Goal: Task Accomplishment & Management: Complete application form

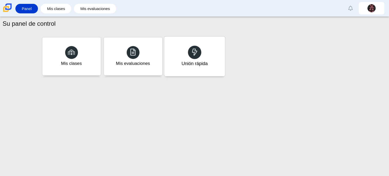
click at [210, 55] on div "Unión rápida" at bounding box center [194, 56] width 61 height 40
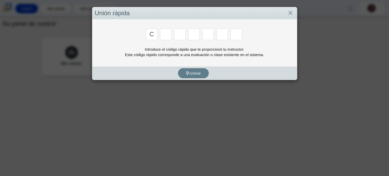
type input "c"
type input "a"
type input "r"
type input "m"
type input "e"
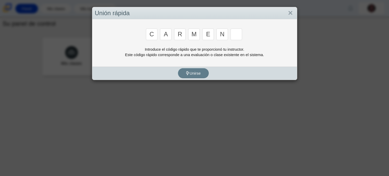
type input "n"
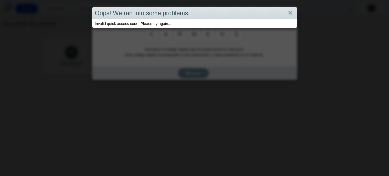
type input "s"
click at [291, 12] on link "Cerca" at bounding box center [291, 13] width 8 height 9
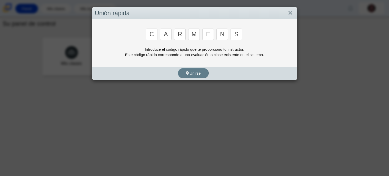
click at [239, 32] on input "s" at bounding box center [237, 34] width 12 height 12
type input "j"
type input "b"
type input "0"
type input "1"
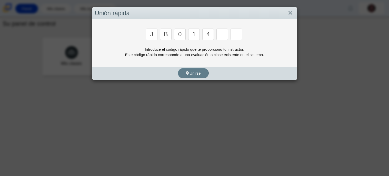
type input "4"
type input "0"
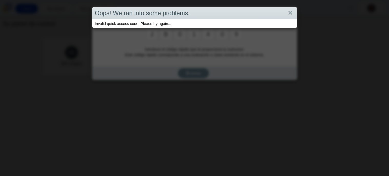
type input "9"
click at [288, 14] on link "Cerca" at bounding box center [291, 13] width 8 height 9
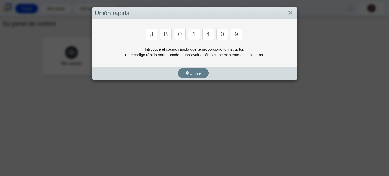
click at [237, 34] on input "9" at bounding box center [237, 34] width 12 height 12
type input "b"
type input "m"
type input "3"
type input "5"
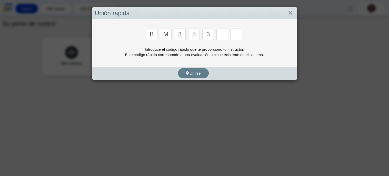
type input "3"
type input "g"
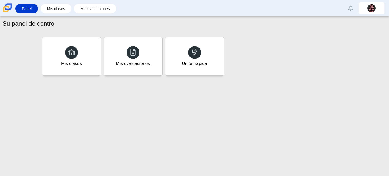
type input "b"
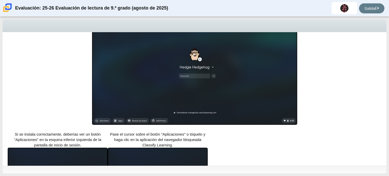
scroll to position [130, 0]
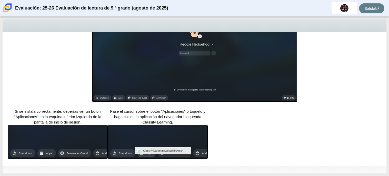
click at [135, 137] on img at bounding box center [158, 142] width 100 height 34
click at [98, 142] on img at bounding box center [58, 142] width 100 height 34
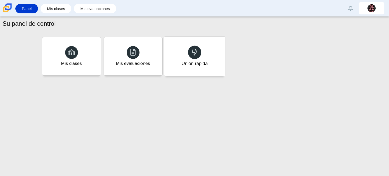
click at [196, 59] on div at bounding box center [194, 51] width 13 height 13
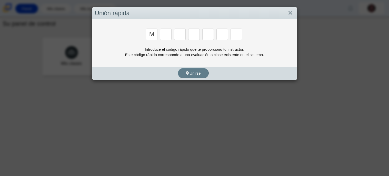
type input "m"
type input "7"
type input "e"
type input "3"
type input "e"
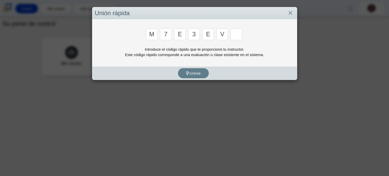
type input "v"
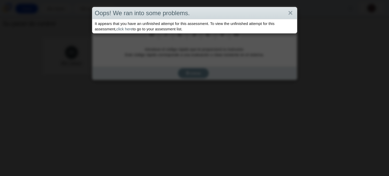
type input "w"
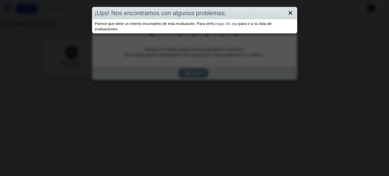
click at [290, 14] on link "Cerca" at bounding box center [291, 13] width 8 height 9
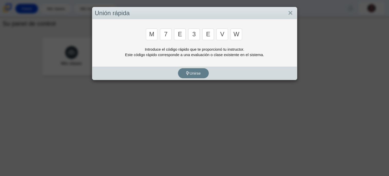
click at [240, 33] on input "w" at bounding box center [237, 34] width 12 height 12
type input "M"
type input "7"
type input "E"
type input "3"
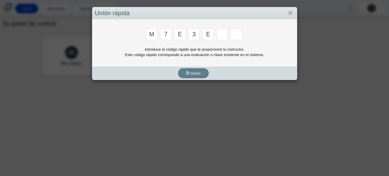
type input "E"
type input "V"
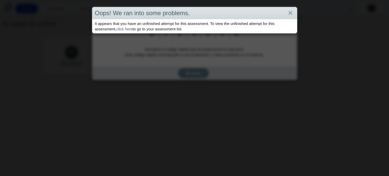
type input "W"
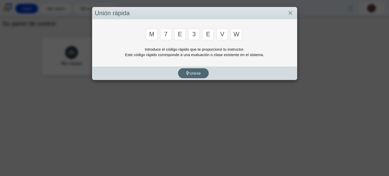
click at [195, 72] on font "Unirse" at bounding box center [195, 73] width 11 height 4
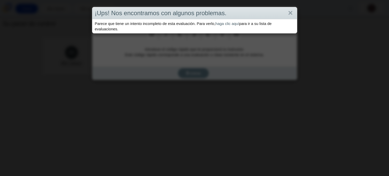
click at [0, 45] on div "¡Ups! Nos encontramos con algunos problemas. Parece que tiene un intento incomp…" at bounding box center [194, 88] width 389 height 176
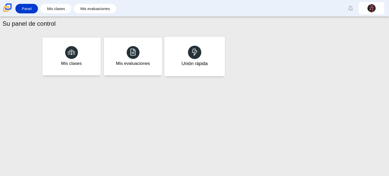
click at [206, 66] on div "Unión rápida" at bounding box center [194, 63] width 26 height 7
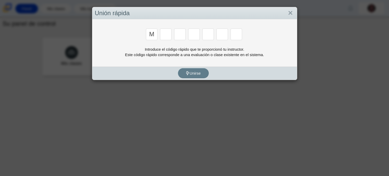
type input "m"
type input "7"
type input "3"
type input "e"
type input "3"
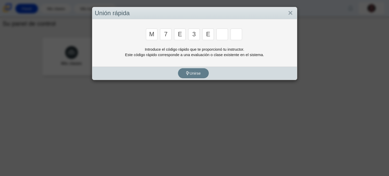
type input "e"
type input "v"
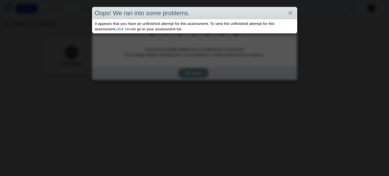
type input "w"
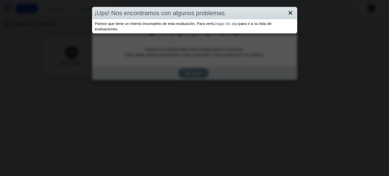
click at [293, 15] on link "Cerca" at bounding box center [291, 13] width 8 height 9
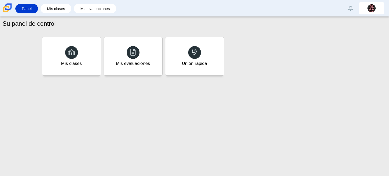
click at [209, 58] on div "Unión rápida" at bounding box center [195, 56] width 59 height 38
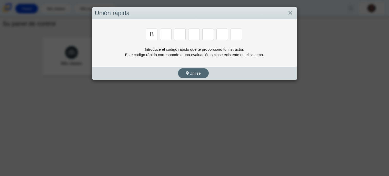
type input "b"
type input "m"
type input "3"
type input "5"
type input "3"
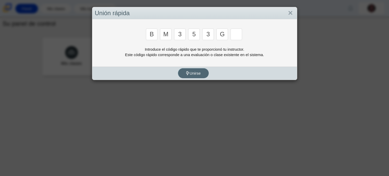
type input "g"
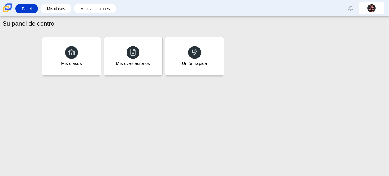
type input "b"
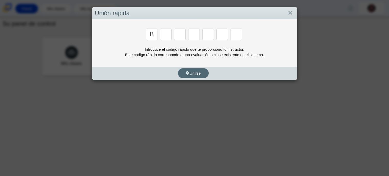
type input "b"
type input "m"
type input "3"
type input "5"
type input "3"
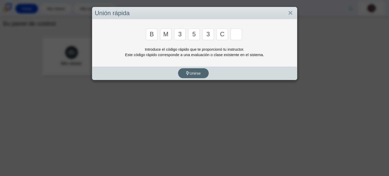
type input "c"
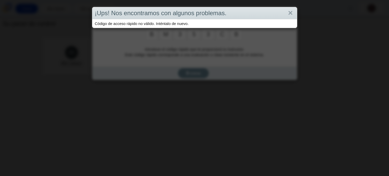
type input "b"
click at [290, 13] on link "Cerca" at bounding box center [291, 13] width 8 height 9
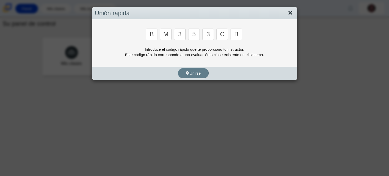
click at [291, 14] on link "Cerca" at bounding box center [291, 13] width 8 height 9
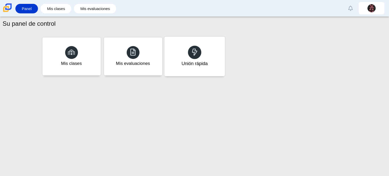
click at [196, 59] on div "Unión rápida" at bounding box center [194, 56] width 61 height 40
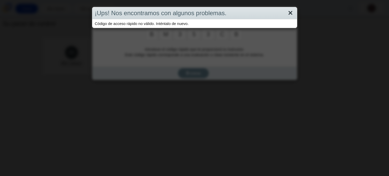
click at [292, 13] on link "Cerca" at bounding box center [291, 13] width 8 height 9
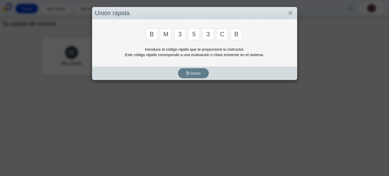
click at [225, 35] on input "c" at bounding box center [223, 34] width 12 height 12
type input "g"
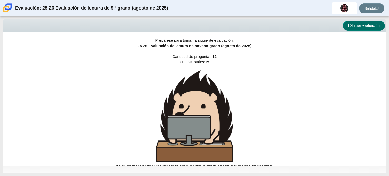
click at [368, 29] on button "Iniciar evaluación" at bounding box center [364, 26] width 42 height 10
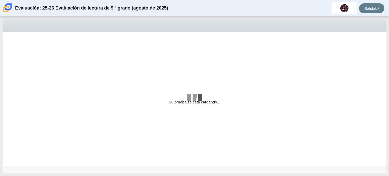
select select "ccc5b315-3c7c-471c-bf90-f22c8299c798"
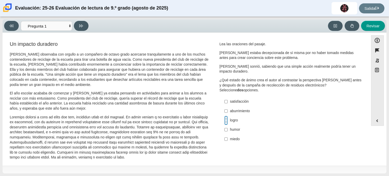
click at [225, 120] on input "logro logro" at bounding box center [226, 120] width 3 height 9
checkbox input "true"
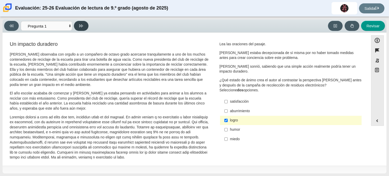
click at [83, 27] on button at bounding box center [81, 26] width 15 height 10
select select "0ff64528-ffd7-428d-b192-babfaadd44e8"
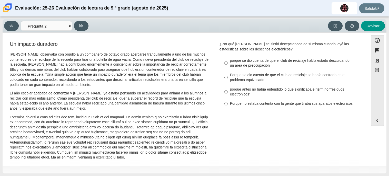
click at [222, 106] on label "Porque no estaba contenta con la gente que tiraba sus aparatos electrónicos. Po…" at bounding box center [291, 103] width 141 height 9
click at [225, 106] on input "Porque no estaba contenta con la gente que tiraba sus aparatos electrónicos. Po…" at bounding box center [226, 103] width 3 height 9
radio input "true"
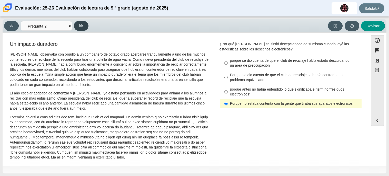
click at [81, 27] on icon at bounding box center [81, 26] width 4 height 4
select select "7ce3d843-6974-4858-901c-1ff39630e843"
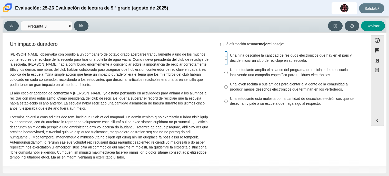
click at [225, 59] on input "Una niña descubre la cantidad de residuos electrónicos que hay en el país y dec…" at bounding box center [226, 58] width 3 height 14
radio input "true"
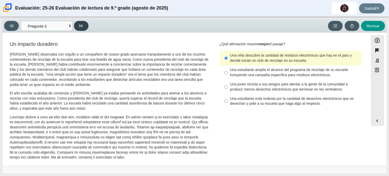
click at [79, 26] on icon at bounding box center [81, 26] width 4 height 4
select select "ca9ea0f1-49c5-4bd1-83b0-472c18652b42"
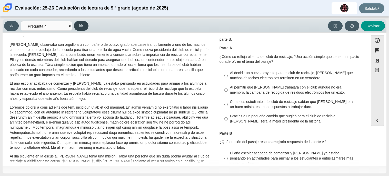
scroll to position [10, 0]
click at [240, 102] on font "Como los estudiantes del club de reciclaje sabían que Juan Carlos era un buen a…" at bounding box center [291, 104] width 123 height 10
click at [228, 102] on input "Como los estudiantes del club de reciclaje sabían que Juan Carlos era un buen a…" at bounding box center [226, 104] width 3 height 14
radio input "true"
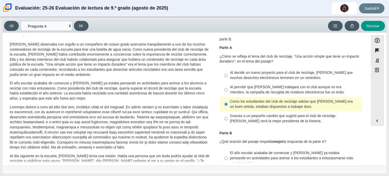
click at [230, 75] on font "Al decidir un nuevo proyecto para el club de reciclaje, Scarlett evita que much…" at bounding box center [291, 75] width 123 height 10
click at [228, 75] on input "Al decidir un nuevo proyecto para el club de reciclaje, Scarlett evita que much…" at bounding box center [226, 75] width 3 height 14
radio input "true"
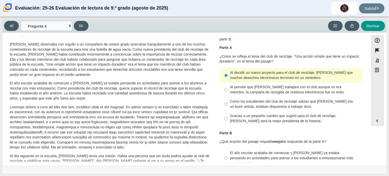
click at [230, 89] on font "Al permitir que Juan Carlos trabajara con el club aunque no era miembro, la cam…" at bounding box center [287, 89] width 115 height 10
click at [228, 89] on input "Al permitir que Juan Carlos trabajara con el club aunque no era miembro, la cam…" at bounding box center [226, 89] width 3 height 14
radio input "true"
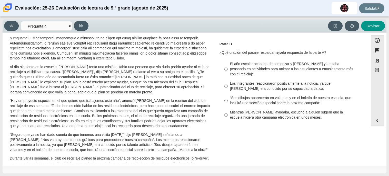
scroll to position [99, 0]
click at [236, 116] on font "Mientras Scarlett ayudaba, escuchó a alguien sugerir que la escuela hiciera otr…" at bounding box center [286, 114] width 113 height 10
click at [228, 116] on input "Mientras Scarlett ayudaba, escuchó a alguien sugerir que la escuela hiciera otr…" at bounding box center [226, 114] width 3 height 14
radio input "true"
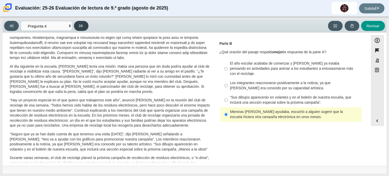
click at [81, 25] on icon at bounding box center [81, 25] width 4 height 3
select select "e41f1a79-e29f-4095-8030-a53364015bed"
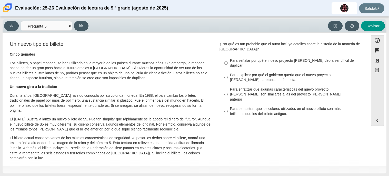
click at [231, 106] on font "Para demostrar que los colores utilizados en el nuevo billete son más brillante…" at bounding box center [285, 111] width 111 height 10
click at [228, 104] on input "Para demostrar que los colores utilizados en el nuevo billete son más brillante…" at bounding box center [226, 111] width 3 height 14
radio input "true"
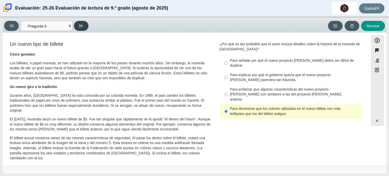
click at [83, 27] on button at bounding box center [81, 26] width 15 height 10
select select "69146e31-7b3d-4a3e-9ce6-f30c24342ae0"
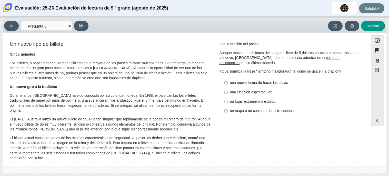
click at [227, 103] on label "un lugar extranjero o exótico un lugar extranjero o exótico" at bounding box center [291, 101] width 141 height 9
click at [227, 103] on input "un lugar extranjero o exótico un lugar extranjero o exótico" at bounding box center [226, 101] width 3 height 9
radio input "true"
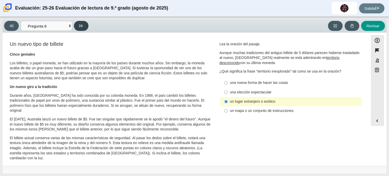
click at [82, 27] on icon at bounding box center [81, 26] width 4 height 4
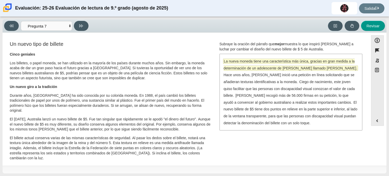
click at [234, 68] on font "La nueva moneda tiene una característica más única, gracias en gran medida a la…" at bounding box center [291, 65] width 134 height 12
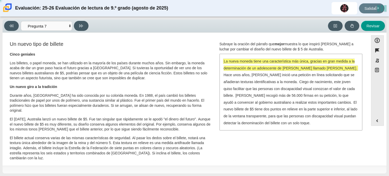
click at [237, 79] on div "La nueva moneda tiene una característica más única, gracias en gran medida a la…" at bounding box center [291, 91] width 142 height 75
click at [233, 84] on div "La nueva moneda tiene una característica más única, gracias en gran medida a la…" at bounding box center [291, 91] width 142 height 75
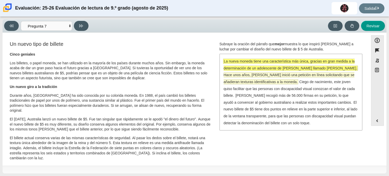
click at [238, 81] on font "Hace unos años, McLeod inició una petición en línea solicitando que se añadiera…" at bounding box center [289, 78] width 131 height 12
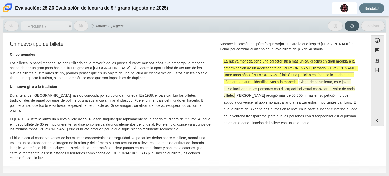
click at [238, 89] on font "Ciego de nacimiento, este joven quiso facilitar que las personas con discapacid…" at bounding box center [289, 88] width 131 height 18
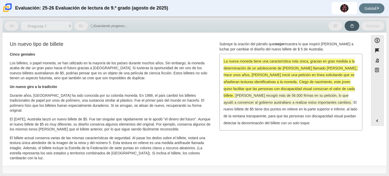
click at [238, 95] on font "McLeod recogió más de 56.000 firmas en su petición, lo que ayudó a convencer al…" at bounding box center [288, 99] width 129 height 12
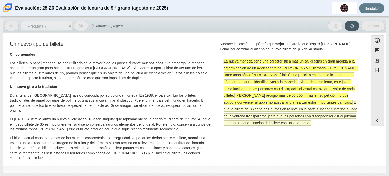
click at [236, 110] on font "El nuevo billete de $5 tiene dos puntos en relieve en la parte superior e infer…" at bounding box center [291, 112] width 134 height 25
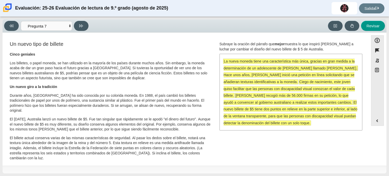
click at [244, 62] on font "La nueva moneda tiene una característica más única, gracias en gran medida a la…" at bounding box center [291, 65] width 134 height 12
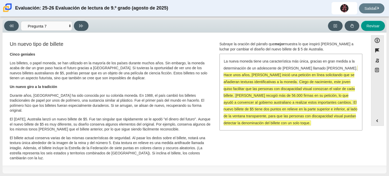
click at [243, 106] on font "El nuevo billete de $5 tiene dos puntos en relieve en la parte superior e infer…" at bounding box center [291, 112] width 134 height 25
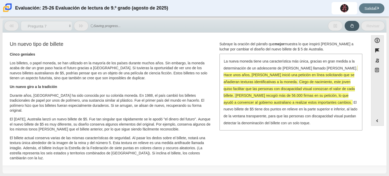
click at [243, 99] on font "McLeod recogió más de 56.000 firmas en su petición, lo que ayudó a convencer al…" at bounding box center [288, 99] width 129 height 12
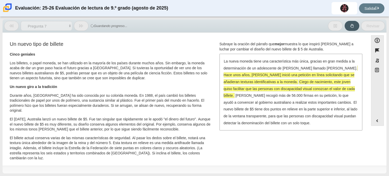
click at [244, 88] on font "Ciego de nacimiento, este joven quiso facilitar que las personas con discapacid…" at bounding box center [289, 88] width 131 height 18
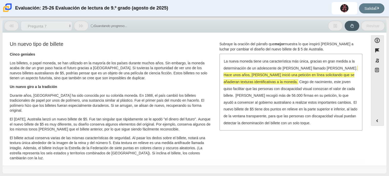
click at [245, 78] on div "La nueva moneda tiene una característica más única, gracias en gran medida a la…" at bounding box center [291, 91] width 142 height 75
click at [242, 83] on font "Hace unos años, McLeod inició una petición en línea solicitando que se añadiera…" at bounding box center [289, 78] width 131 height 12
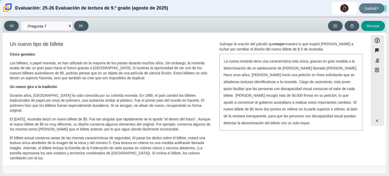
click at [243, 64] on div "La nueva moneda tiene una característica más única, gracias en gran medida a la…" at bounding box center [291, 91] width 142 height 75
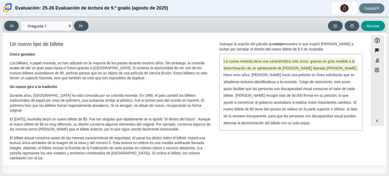
click at [245, 63] on font "La nueva moneda tiene una característica más única, gracias en gran medida a la…" at bounding box center [291, 65] width 134 height 12
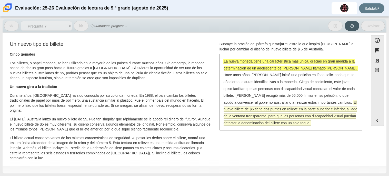
click at [255, 120] on font "El nuevo billete de $5 tiene dos puntos en relieve en la parte superior e infer…" at bounding box center [291, 112] width 134 height 25
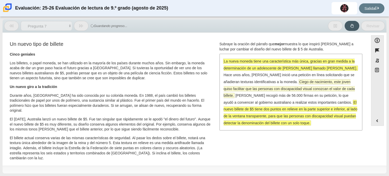
click at [266, 88] on font "Ciego de nacimiento, este joven quiso facilitar que las personas con discapacid…" at bounding box center [289, 88] width 131 height 18
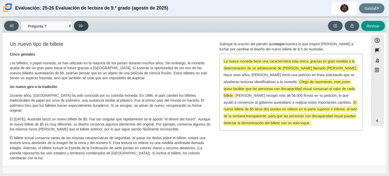
click at [84, 25] on button at bounding box center [81, 26] width 15 height 10
select select "ea8338c2-a6a3-418e-a305-2b963b54a290"
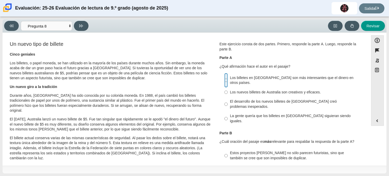
click at [225, 78] on input "Los billetes en Australia son más interesantes que el dinero en otros países. L…" at bounding box center [226, 80] width 3 height 14
radio input "true"
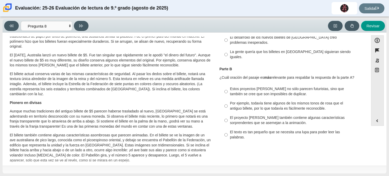
scroll to position [63, 0]
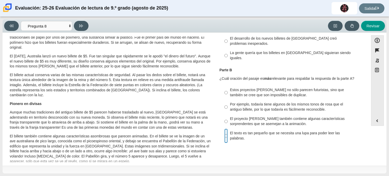
click at [225, 128] on input "El texto es tan pequeño que se necesita una lupa para poder leer las palabras. …" at bounding box center [226, 135] width 3 height 14
radio input "true"
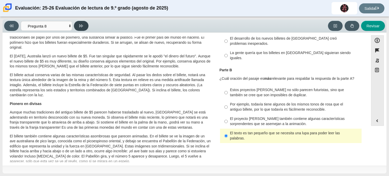
click at [80, 24] on icon at bounding box center [81, 26] width 4 height 4
select select "89f058d6-b15c-4ef5-a4b3-fdaffb8868b6"
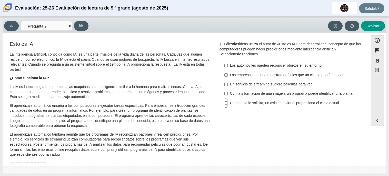
click at [226, 107] on input "Cuando se le solicita, un asistente virtual proporciona el clima actual. Cuando…" at bounding box center [226, 102] width 3 height 9
checkbox input "true"
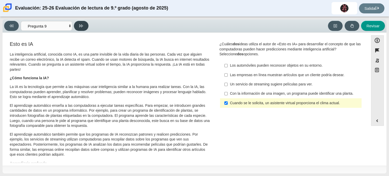
click at [84, 27] on button at bounding box center [81, 26] width 15 height 10
select select "cdf3c14e-a918-44d1-9b63-3db0fa81641e"
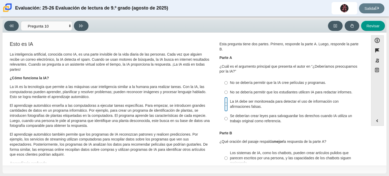
click at [225, 103] on input "La IA debe ser monitoreada para detectar el uso de información con afirmaciones…" at bounding box center [226, 104] width 3 height 14
radio input "true"
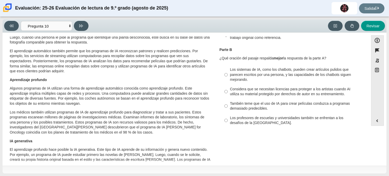
scroll to position [86, 0]
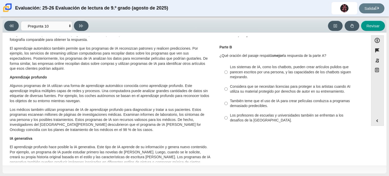
click at [226, 72] on label "Los sistemas de IA, como los chatbots, pueden crear artículos pulidos que parec…" at bounding box center [291, 72] width 141 height 20
click at [226, 72] on input "Los sistemas de IA, como los chatbots, pueden crear artículos pulidos que parec…" at bounding box center [226, 72] width 3 height 20
radio input "true"
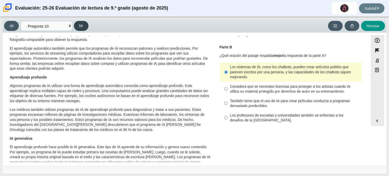
click at [78, 24] on button at bounding box center [81, 26] width 15 height 10
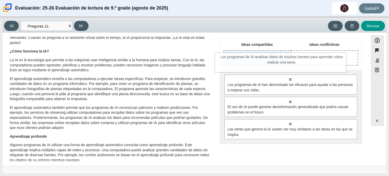
scroll to position [27, 0]
drag, startPoint x: 261, startPoint y: 87, endPoint x: 253, endPoint y: 61, distance: 27.5
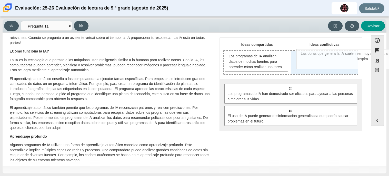
drag, startPoint x: 248, startPoint y: 137, endPoint x: 321, endPoint y: 58, distance: 107.2
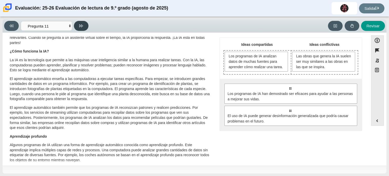
click at [78, 24] on button at bounding box center [81, 26] width 15 height 10
select select "c3effed4-44ce-4a19-bd96-1787f34e9b4c"
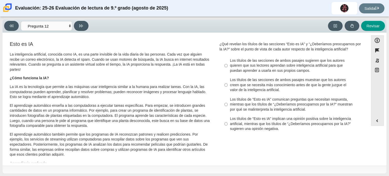
click at [242, 89] on font "Los títulos de las secciones de ambos pasajes muestran que los autores creen qu…" at bounding box center [288, 84] width 117 height 15
click at [228, 89] on input "Los títulos de las secciones de ambos pasajes muestran que los autores creen qu…" at bounding box center [226, 85] width 3 height 20
radio input "true"
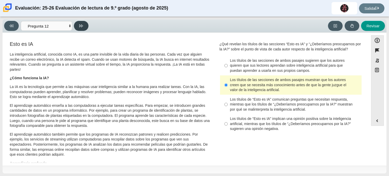
click at [86, 24] on button at bounding box center [81, 26] width 15 height 10
select select "review"
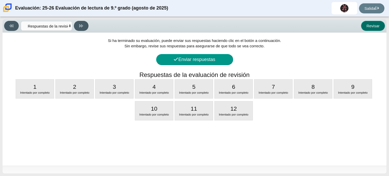
click at [375, 24] on font "Revisar" at bounding box center [373, 26] width 13 height 4
click at [376, 24] on font "Revisar" at bounding box center [373, 26] width 13 height 4
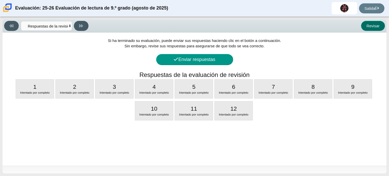
click at [376, 24] on font "Revisar" at bounding box center [373, 26] width 13 height 4
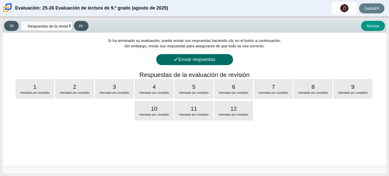
click at [208, 56] on button "Enviar respuestas" at bounding box center [194, 59] width 77 height 11
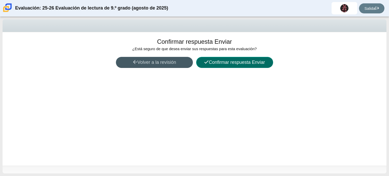
click at [256, 60] on font "Confirmar respuesta Enviar" at bounding box center [237, 62] width 56 height 5
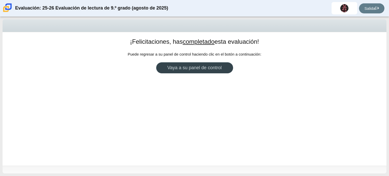
click at [176, 70] on link "Vaya a su panel de control" at bounding box center [194, 67] width 77 height 11
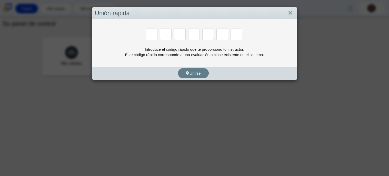
click at [176, 70] on div "Unirse" at bounding box center [193, 72] width 202 height 13
click at [291, 14] on link "Cerca" at bounding box center [291, 13] width 8 height 9
